Goal: Information Seeking & Learning: Compare options

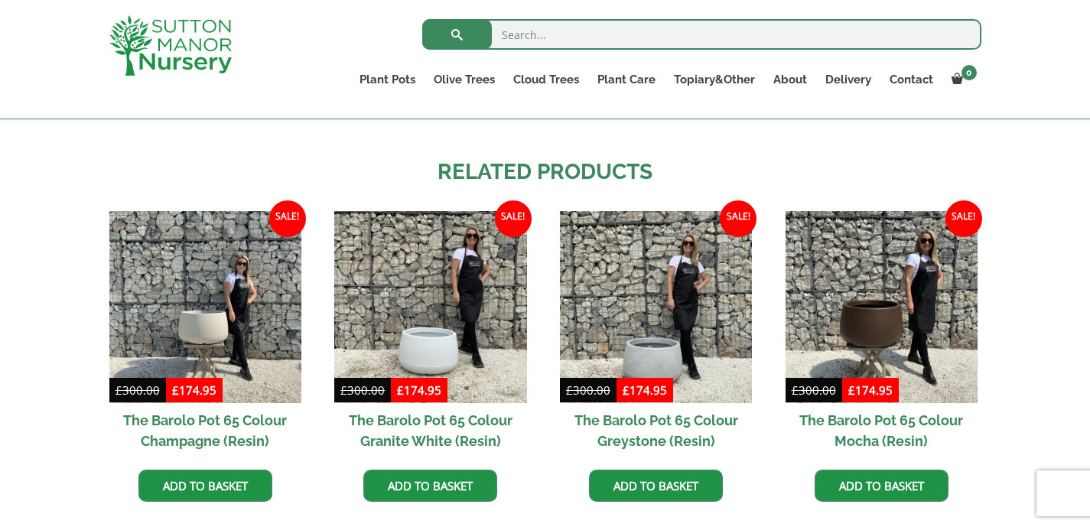
scroll to position [1164, 0]
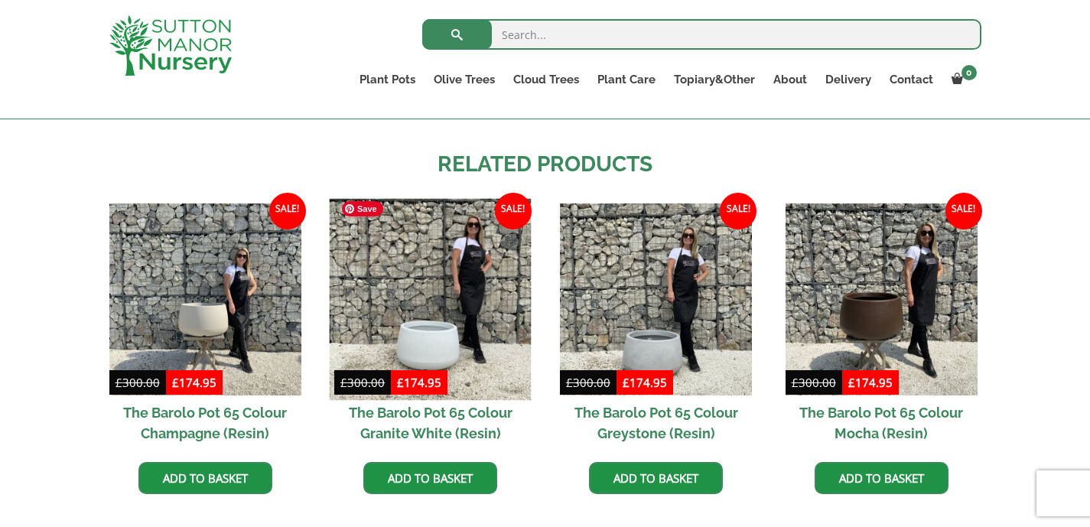
click at [428, 331] on img at bounding box center [431, 300] width 202 height 202
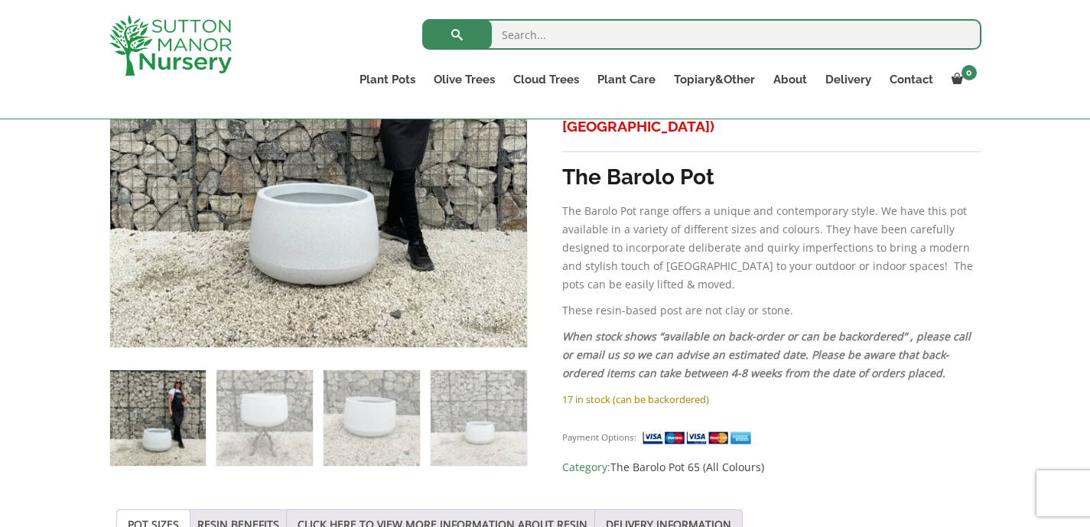
scroll to position [428, 0]
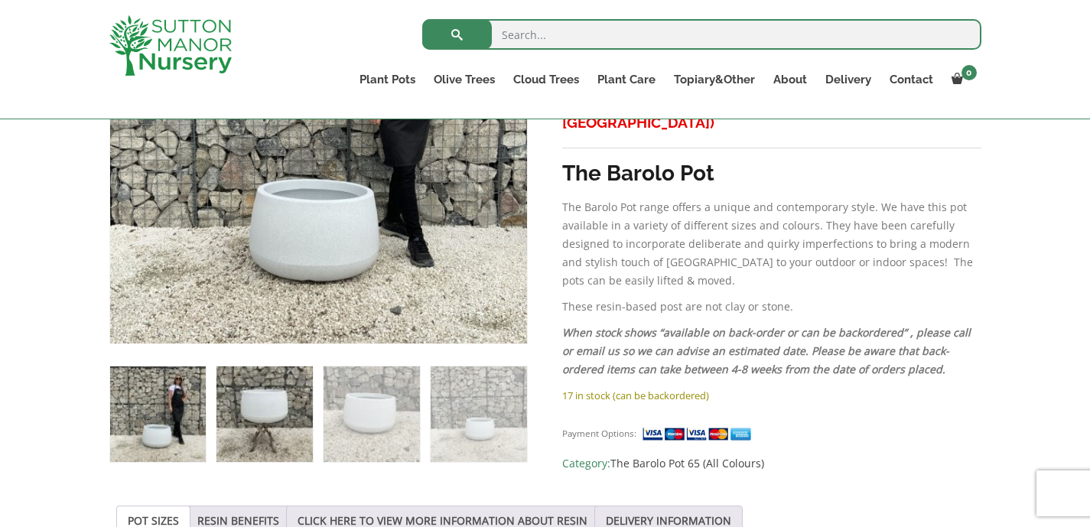
click at [270, 409] on img at bounding box center [265, 414] width 96 height 96
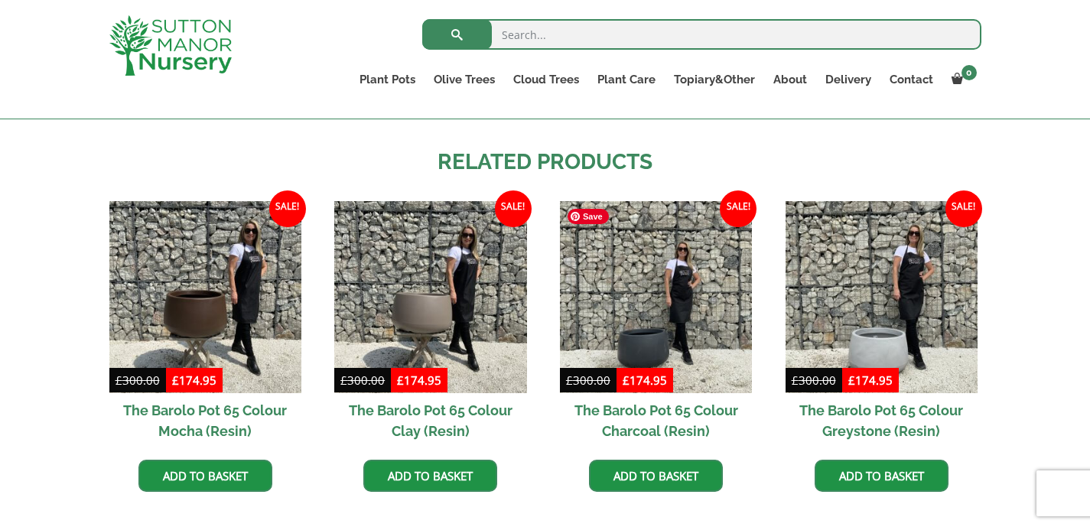
scroll to position [1177, 0]
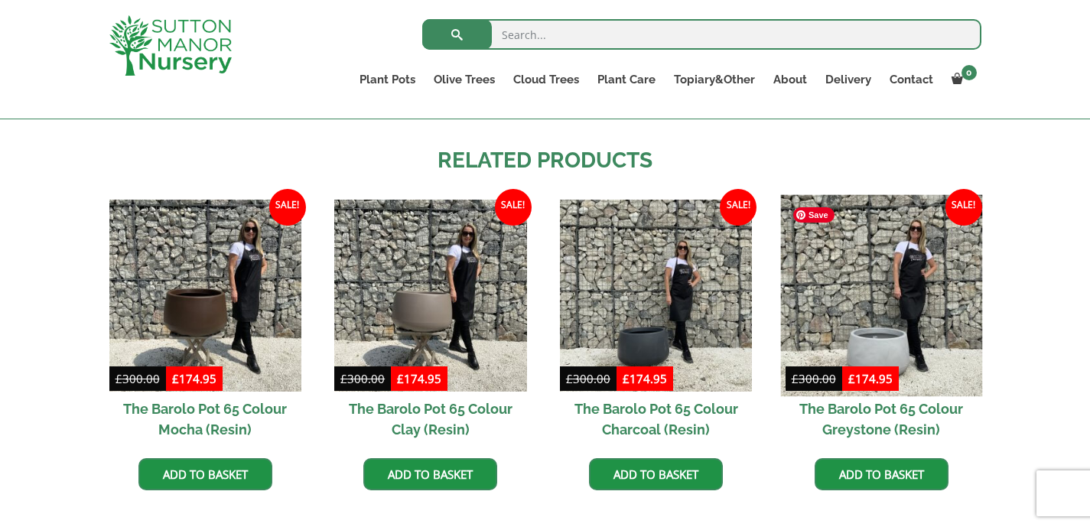
click at [872, 339] on img at bounding box center [881, 295] width 202 height 202
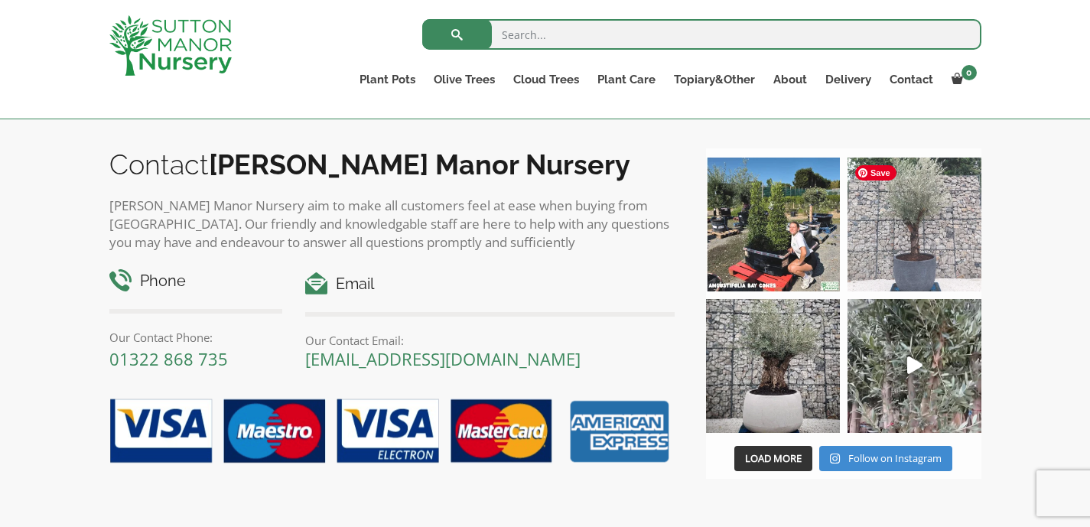
scroll to position [1713, 0]
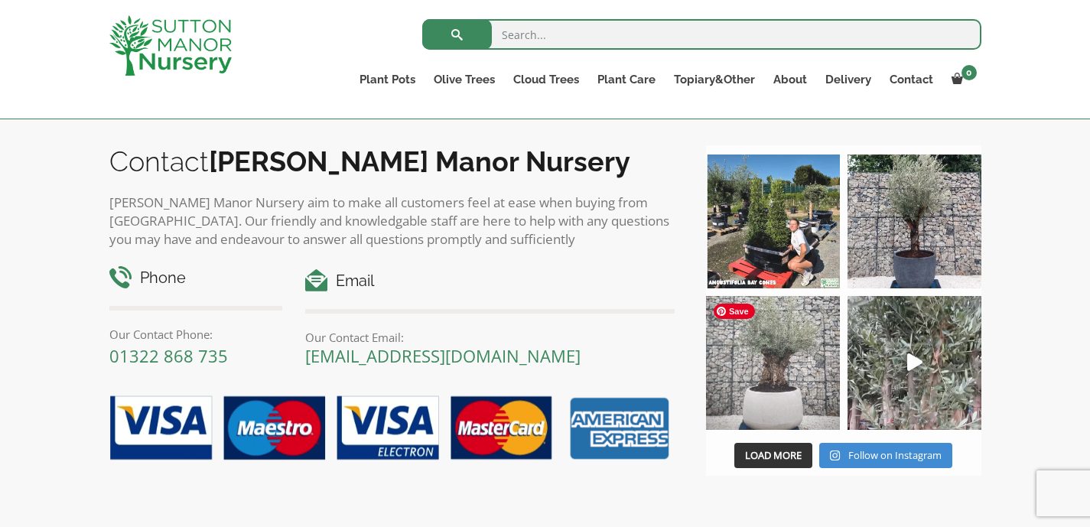
click at [799, 383] on img at bounding box center [773, 363] width 134 height 134
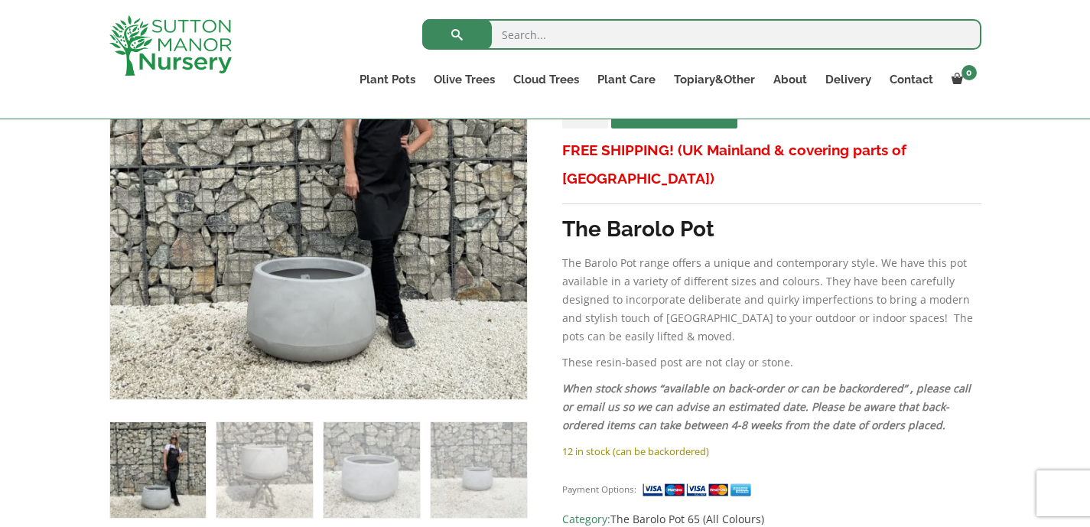
scroll to position [369, 0]
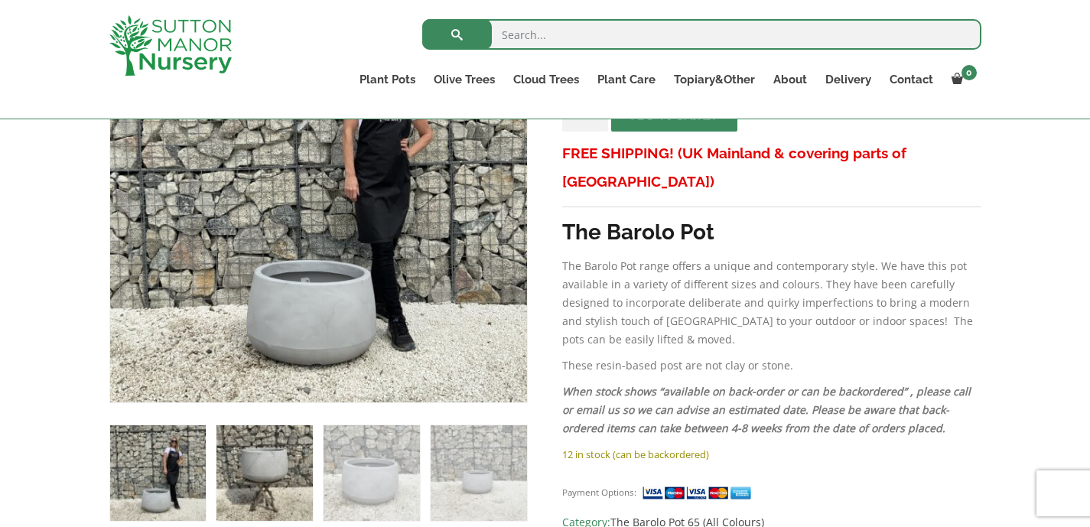
click at [285, 488] on img at bounding box center [265, 473] width 96 height 96
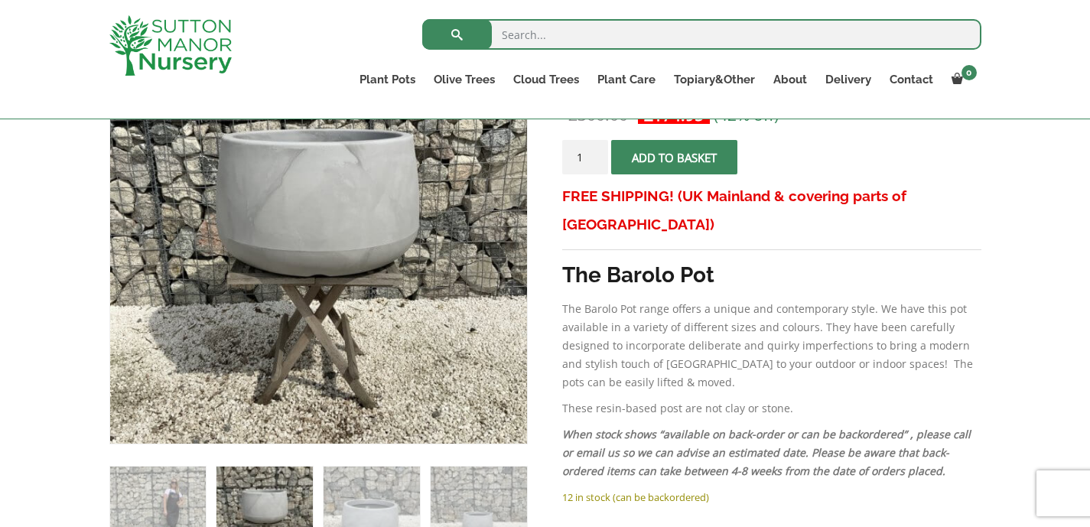
scroll to position [325, 0]
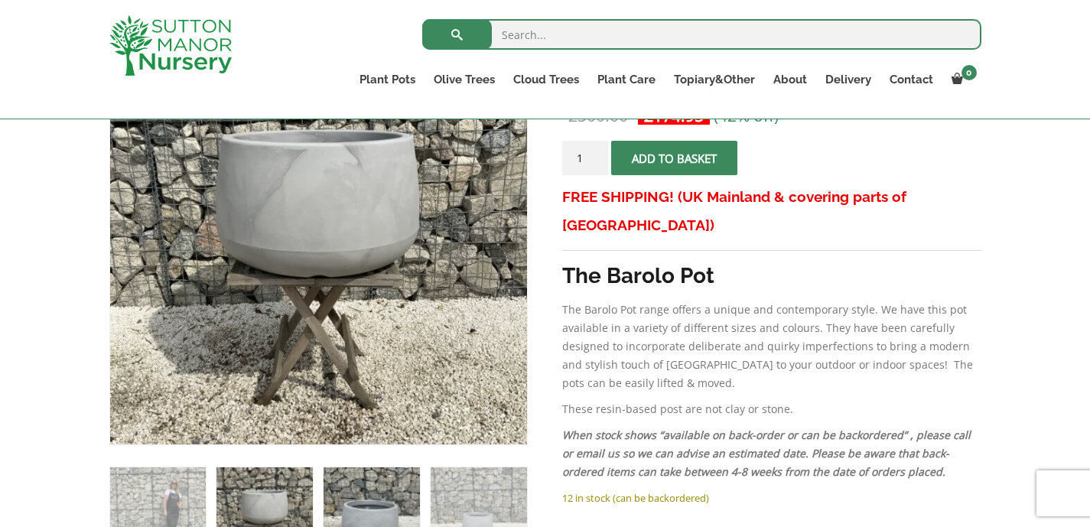
click at [366, 497] on img at bounding box center [372, 515] width 96 height 96
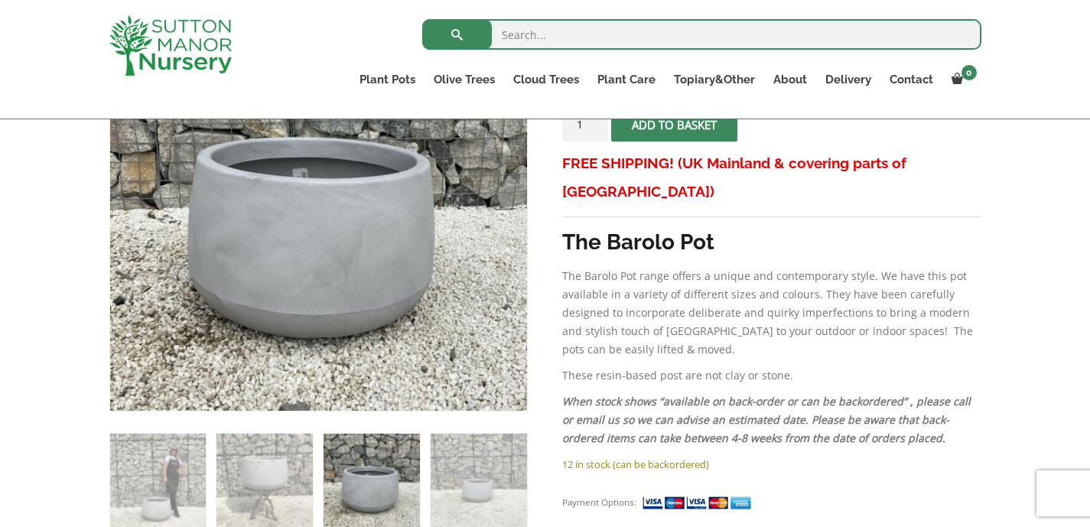
scroll to position [358, 0]
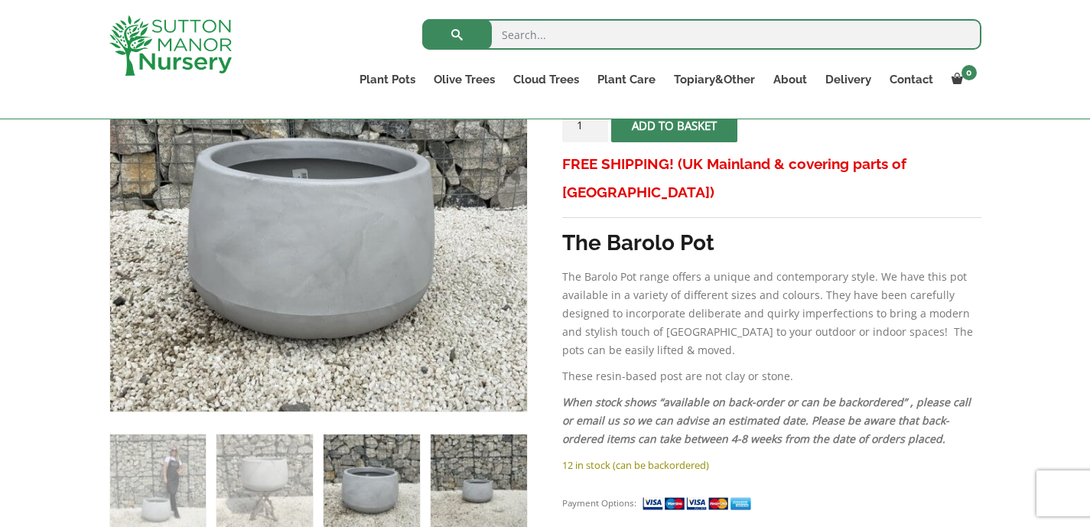
click at [461, 492] on img at bounding box center [479, 483] width 96 height 96
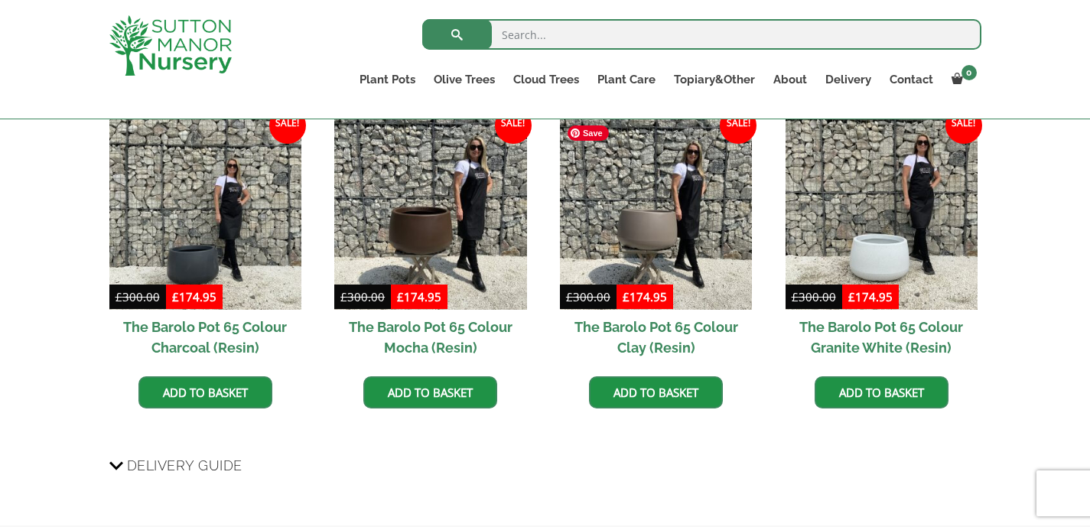
scroll to position [1265, 0]
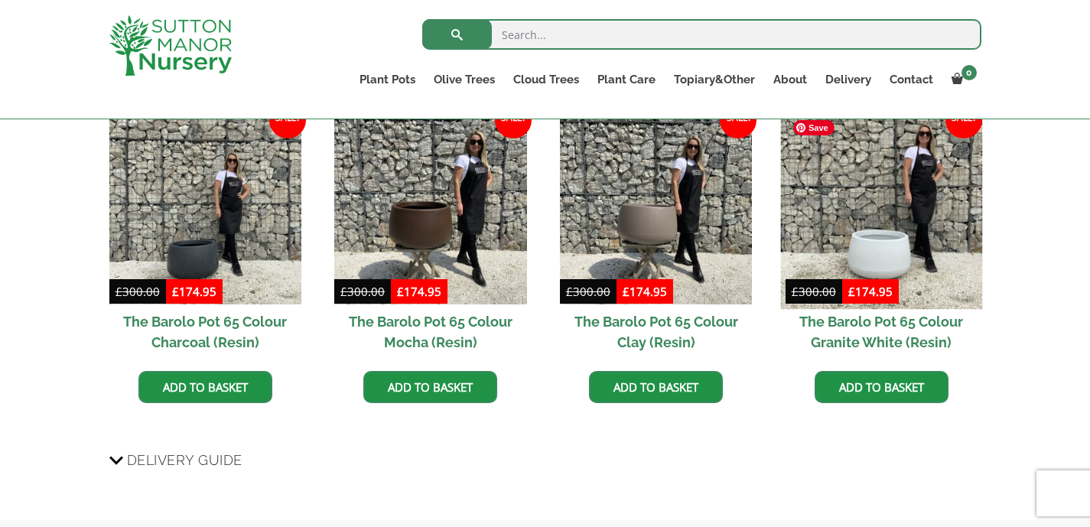
click at [894, 233] on img at bounding box center [881, 208] width 202 height 202
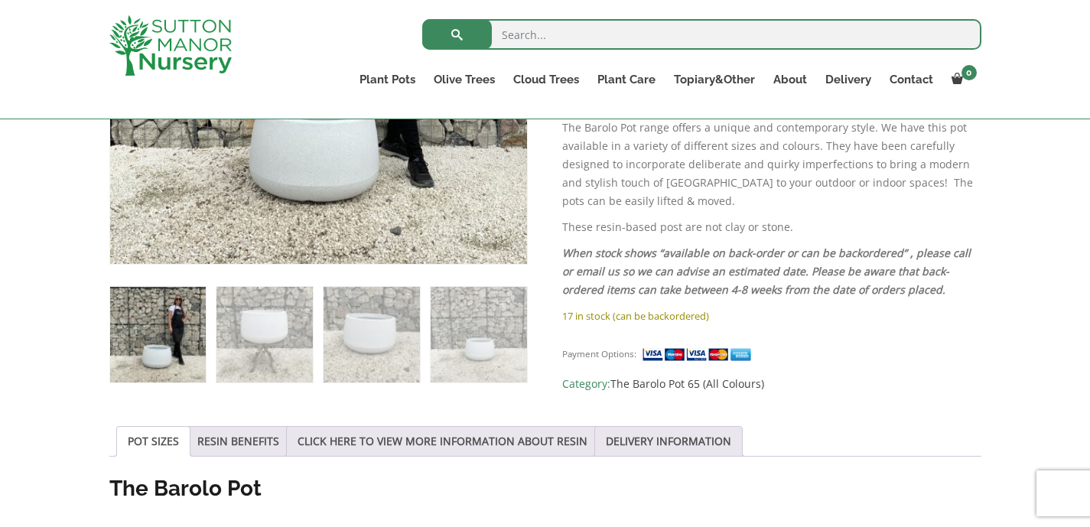
scroll to position [508, 0]
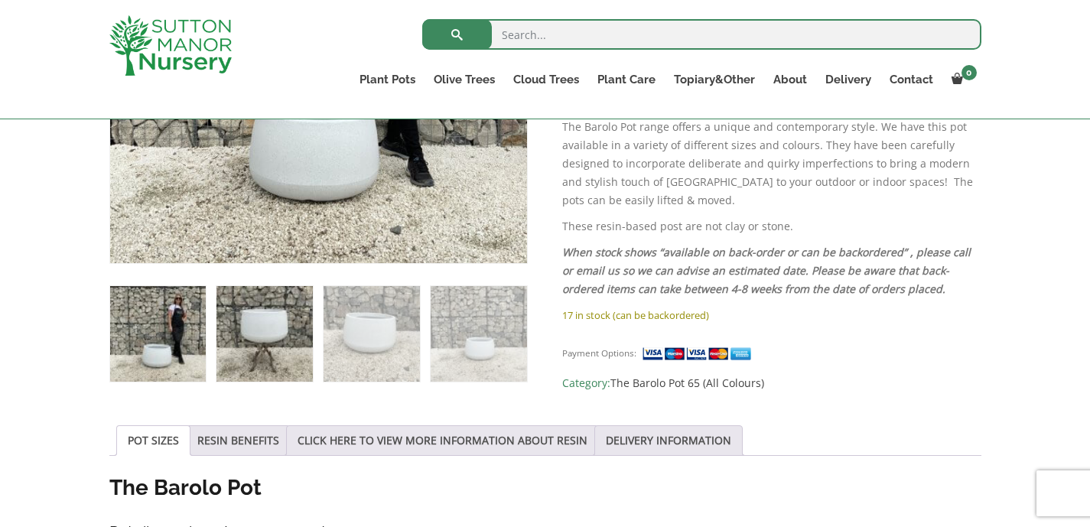
click at [262, 340] on img at bounding box center [265, 334] width 96 height 96
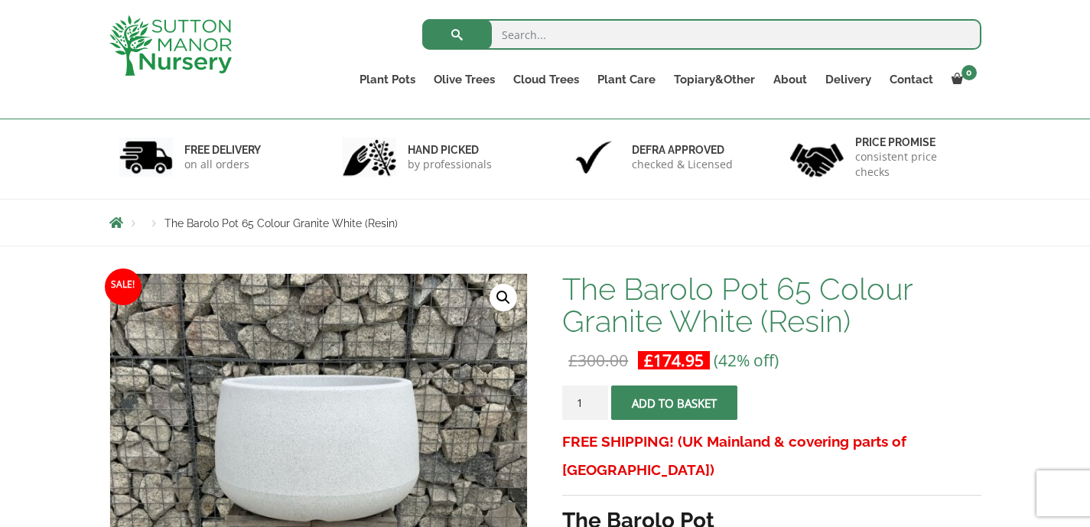
scroll to position [0, 0]
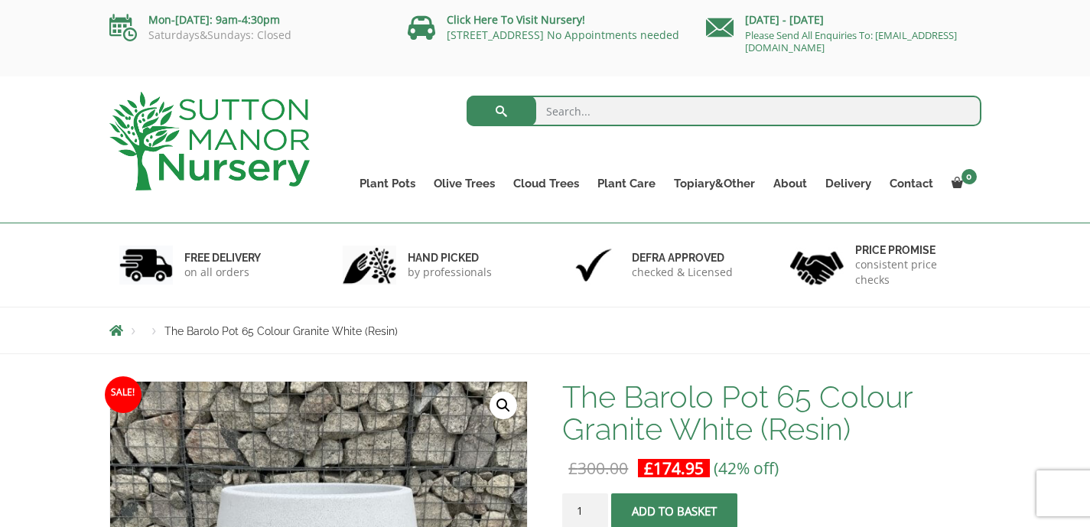
click at [155, 331] on li "Products" at bounding box center [154, 331] width 21 height 9
click at [134, 331] on li "Breadcrumbs" at bounding box center [126, 330] width 34 height 12
click at [590, 108] on input "search" at bounding box center [724, 111] width 515 height 31
type input "barolo pot"
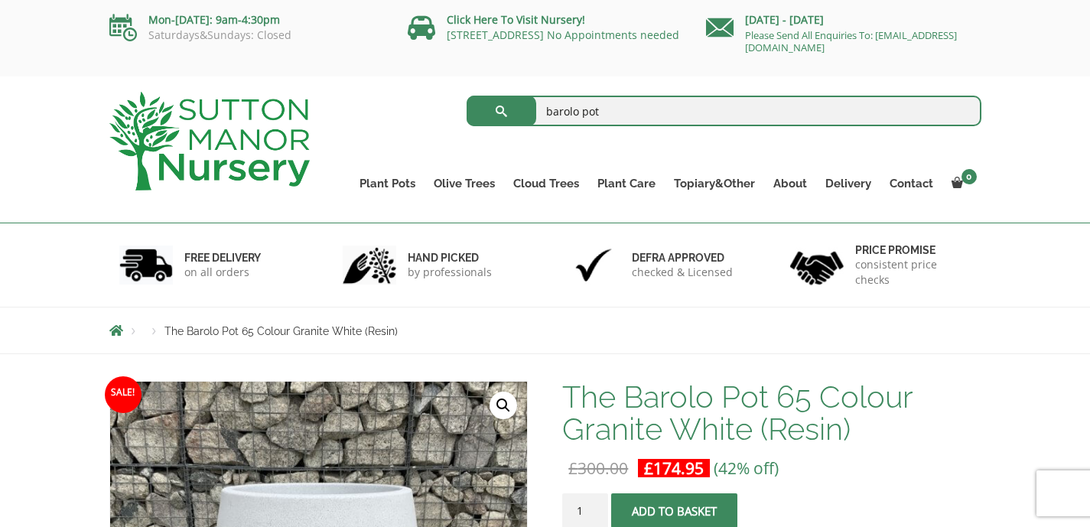
click at [467, 96] on button "submit" at bounding box center [502, 111] width 70 height 31
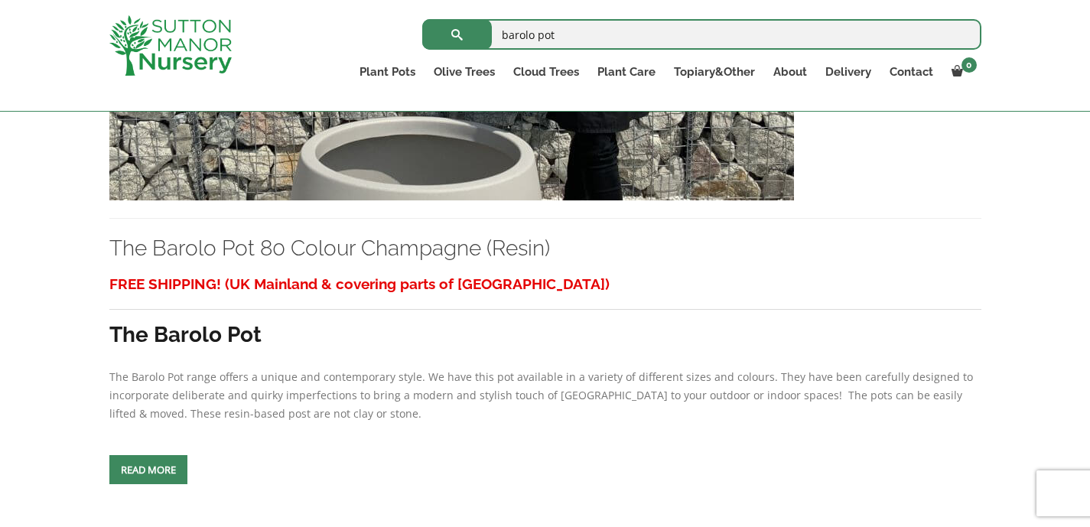
scroll to position [5986, 0]
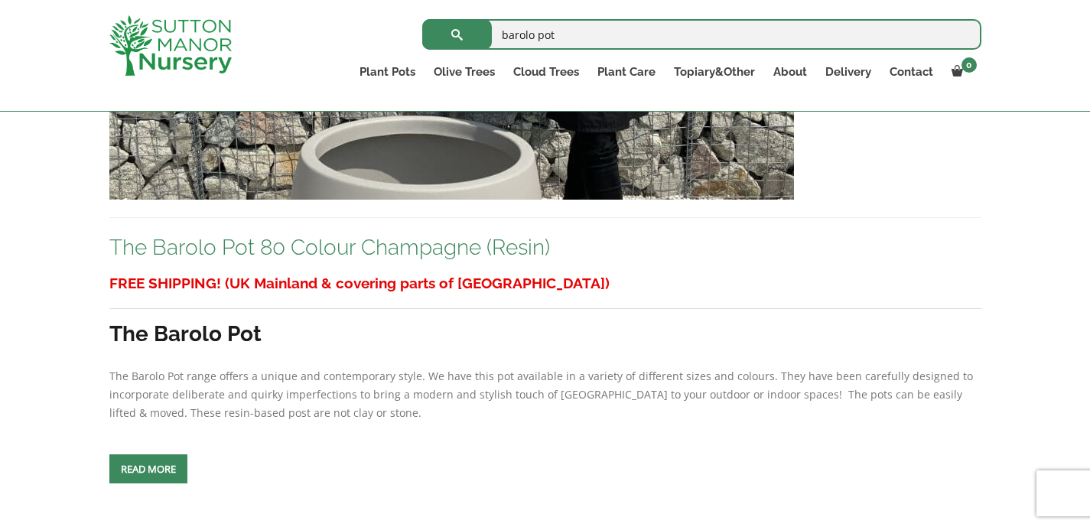
click at [412, 246] on link "The Barolo Pot 80 Colour Champagne (Resin)" at bounding box center [329, 247] width 441 height 25
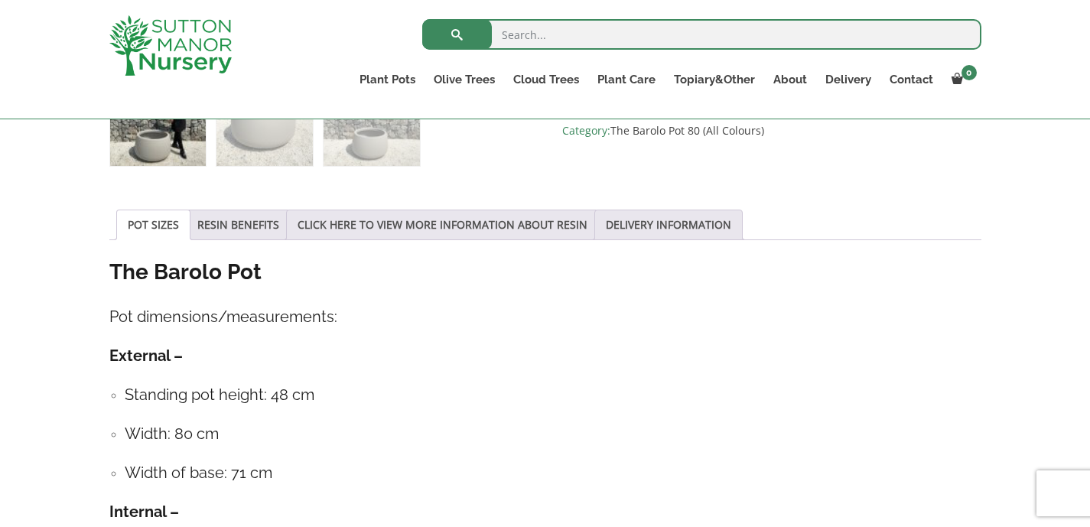
scroll to position [721, 0]
